Goal: Task Accomplishment & Management: Use online tool/utility

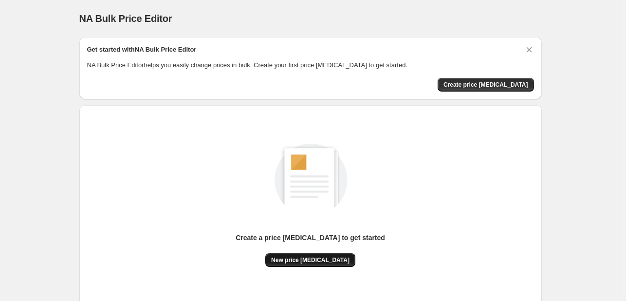
click at [333, 262] on span "New price [MEDICAL_DATA]" at bounding box center [310, 260] width 78 height 8
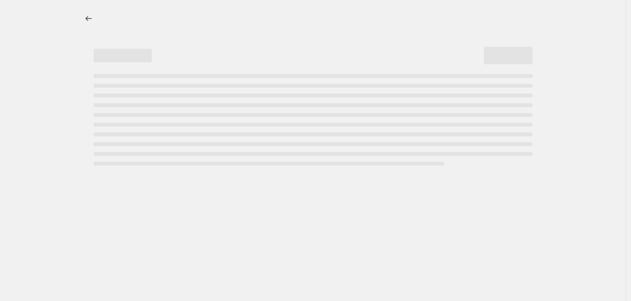
select select "percentage"
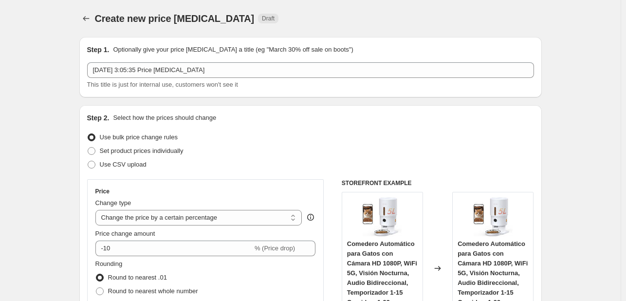
scroll to position [195, 0]
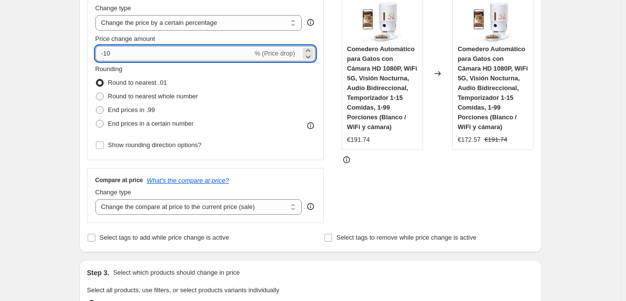
click at [149, 46] on input "-10" at bounding box center [173, 54] width 157 height 16
type input "-1"
click at [165, 59] on input "-27" at bounding box center [173, 54] width 157 height 16
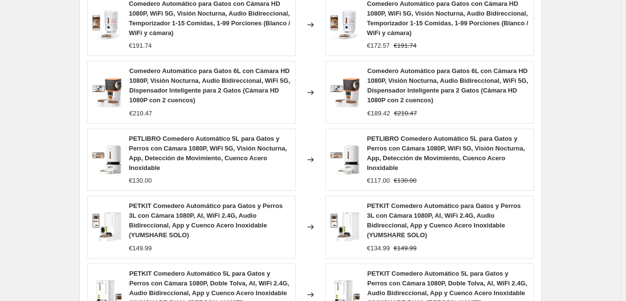
scroll to position [775, 0]
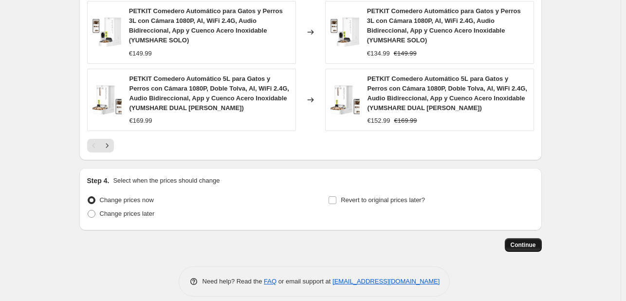
type input "-24"
click at [525, 241] on span "Continue" at bounding box center [523, 245] width 25 height 8
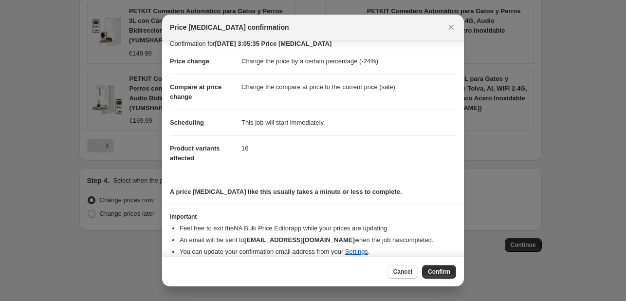
scroll to position [18, 0]
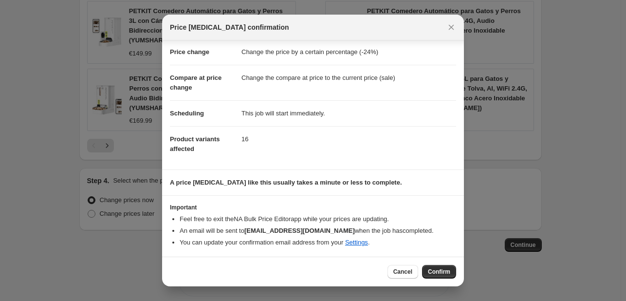
click at [443, 274] on span "Confirm" at bounding box center [439, 272] width 22 height 8
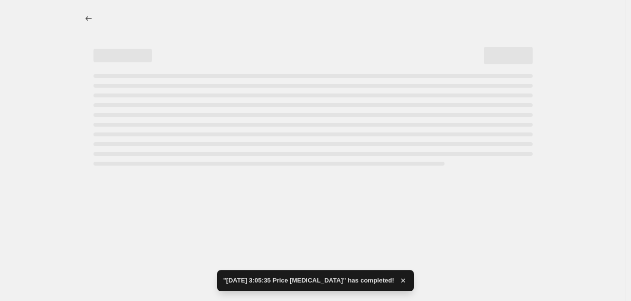
select select "percentage"
